Goal: Check status: Check status

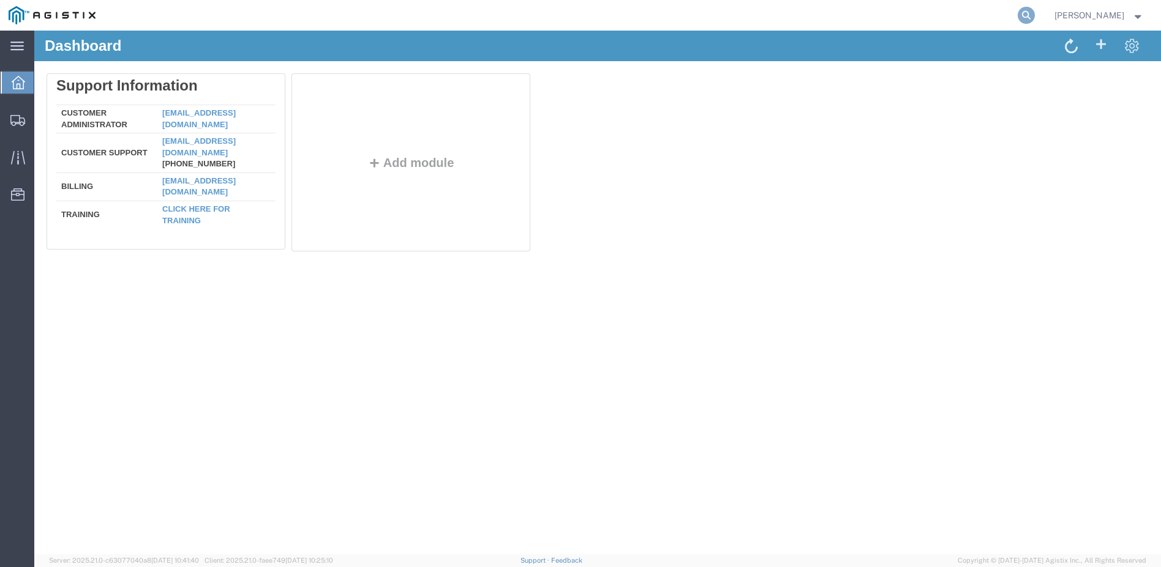
click at [1034, 13] on icon at bounding box center [1025, 15] width 17 height 17
click at [803, 13] on input "search" at bounding box center [831, 15] width 372 height 29
click at [1034, 14] on icon at bounding box center [1025, 15] width 17 height 17
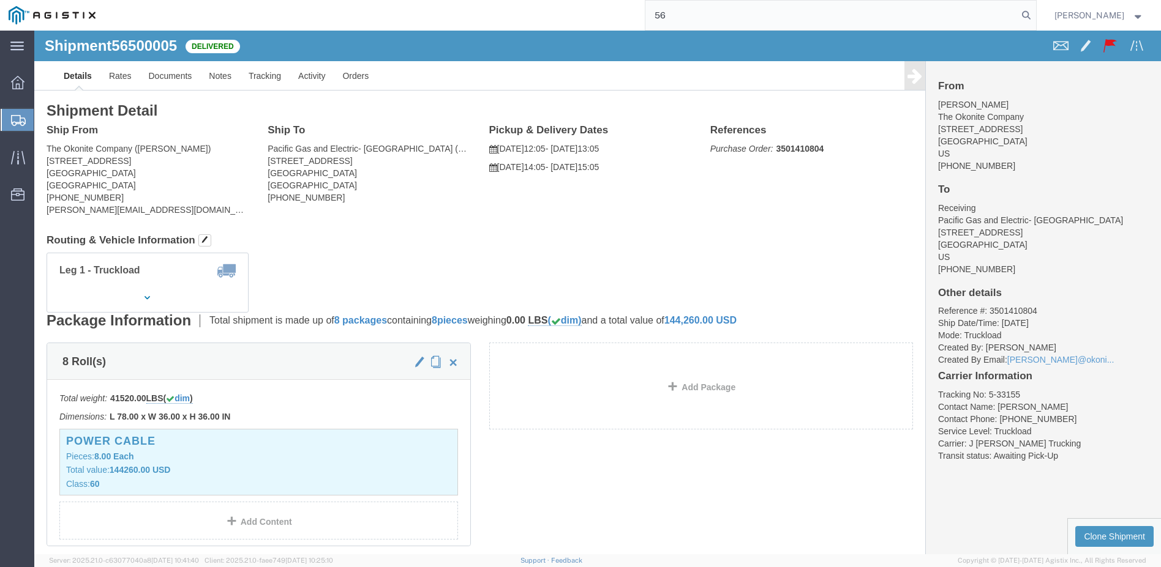
type input "5"
click at [1034, 12] on icon at bounding box center [1025, 15] width 17 height 17
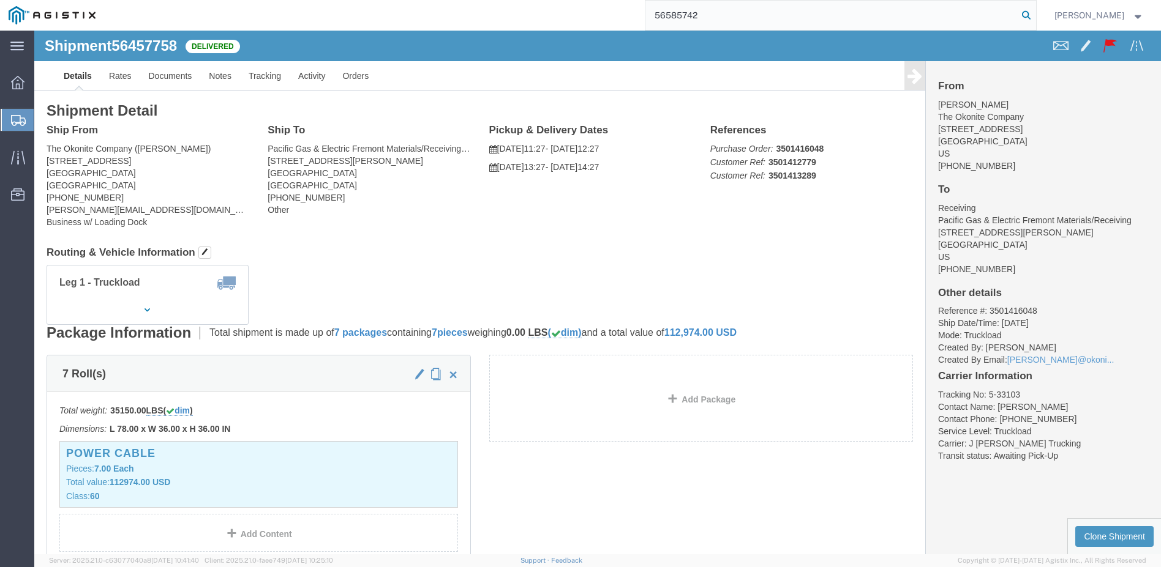
click at [1034, 10] on icon at bounding box center [1025, 15] width 17 height 17
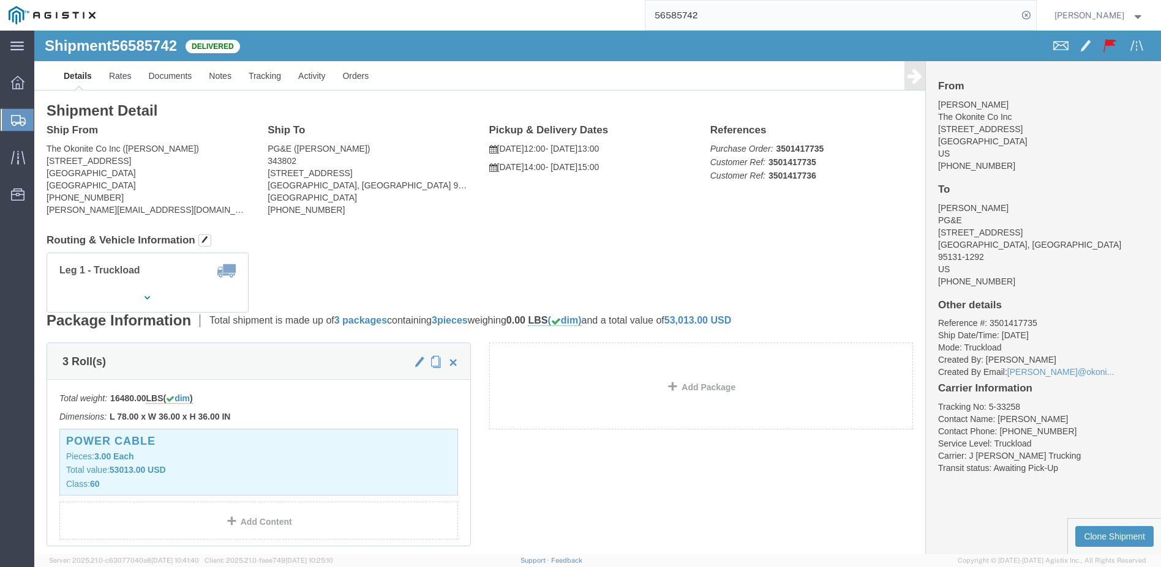
click at [788, 21] on input "56585742" at bounding box center [831, 15] width 372 height 29
type input "56521301"
click at [1034, 15] on icon at bounding box center [1025, 15] width 17 height 17
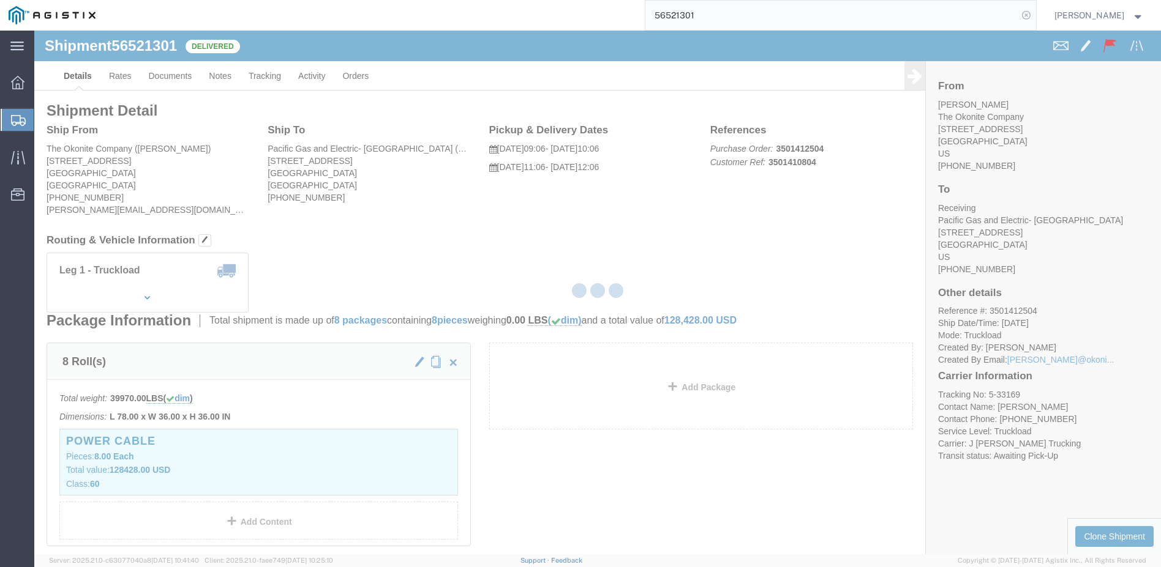
click at [1034, 15] on icon at bounding box center [1025, 15] width 17 height 17
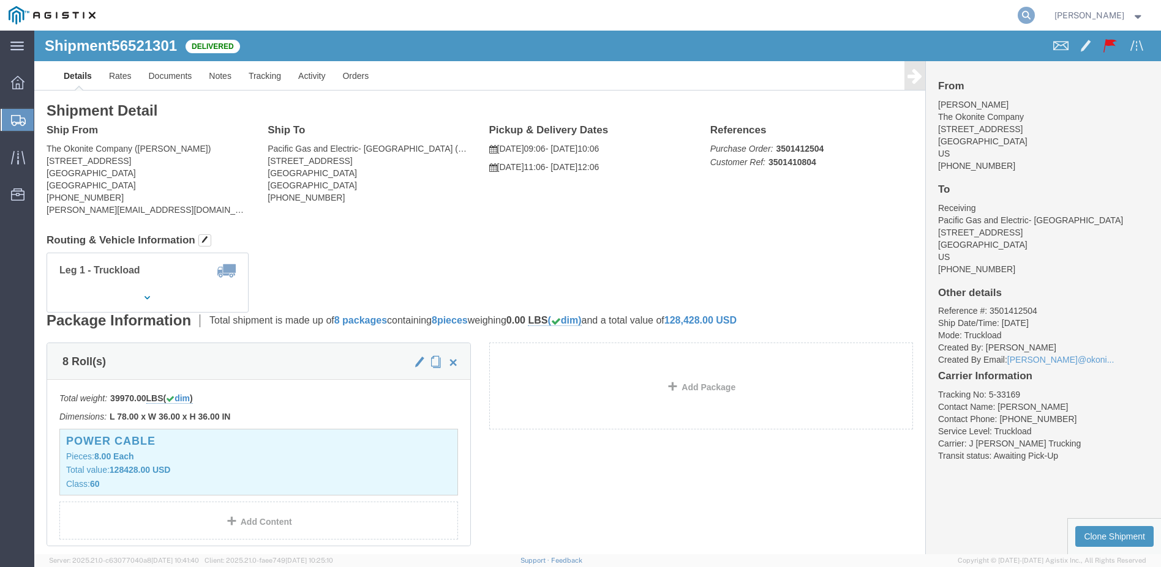
click at [1034, 14] on icon at bounding box center [1025, 15] width 17 height 17
click at [728, 15] on input "search" at bounding box center [831, 15] width 372 height 29
click at [1034, 16] on icon at bounding box center [1025, 15] width 17 height 17
click at [750, 19] on input "56614027" at bounding box center [831, 15] width 372 height 29
type input "56457853"
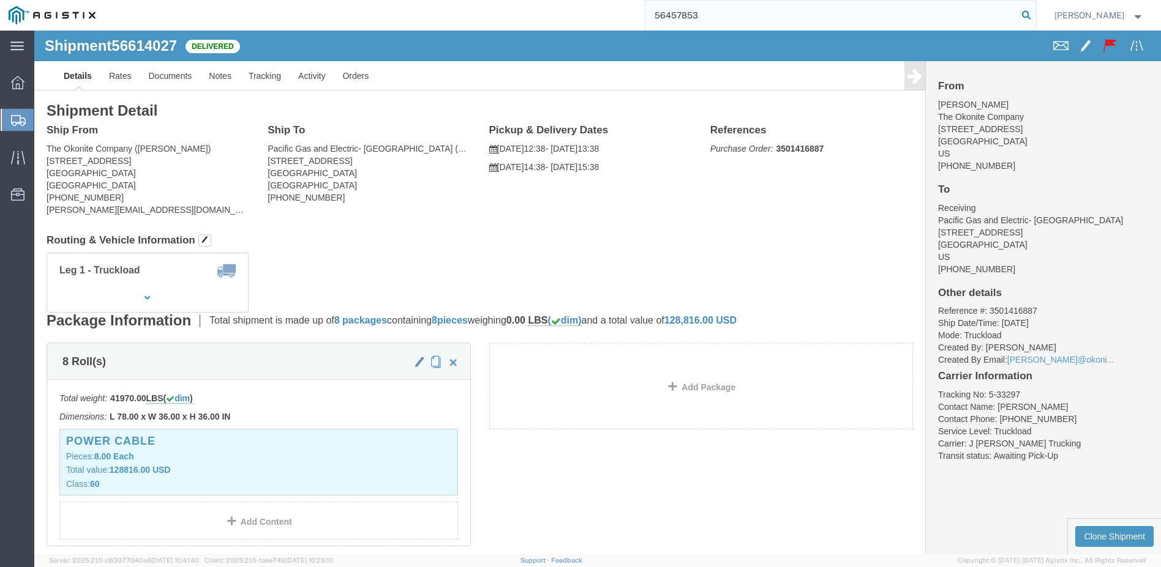
click at [1034, 15] on icon at bounding box center [1025, 15] width 17 height 17
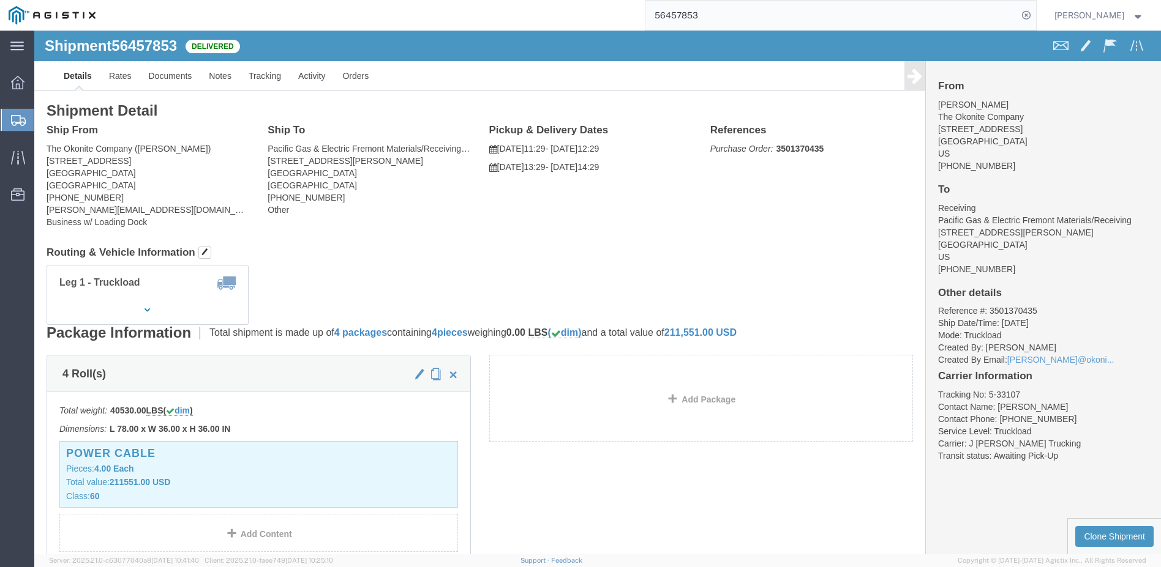
click at [1135, 14] on strong "button" at bounding box center [1137, 15] width 11 height 4
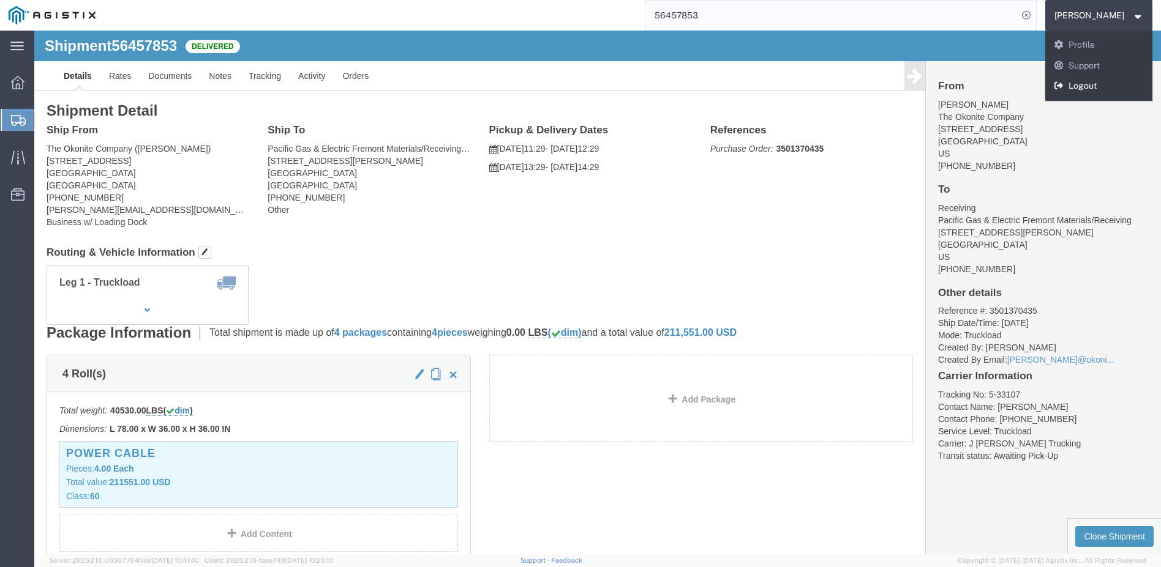
click at [1091, 85] on link "Logout" at bounding box center [1099, 86] width 108 height 21
